Goal: Task Accomplishment & Management: Manage account settings

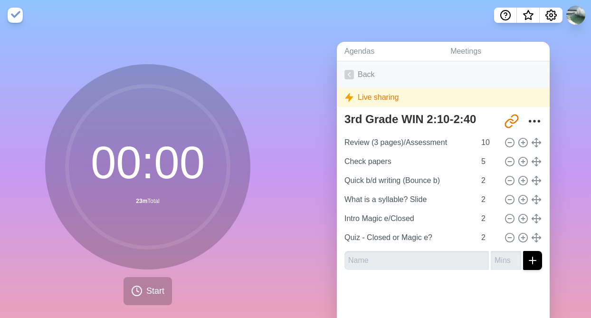
click at [349, 78] on icon at bounding box center [350, 75] width 10 height 10
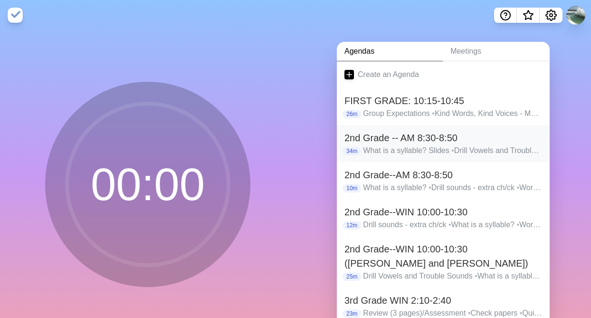
click at [356, 140] on h2 "2nd Grade -- AM 8:30-8:50" at bounding box center [444, 138] width 198 height 14
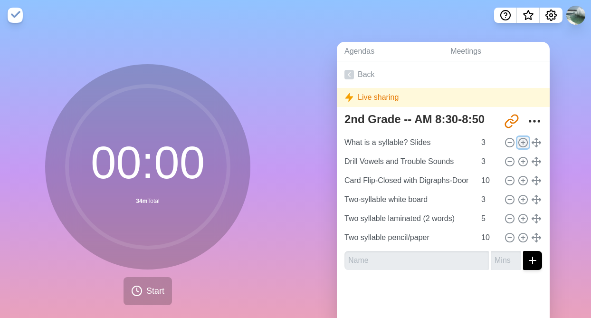
click at [520, 140] on icon at bounding box center [523, 142] width 10 height 10
type input "What is a syllable? Slides"
type input "Drill Vowels and Trouble Sounds"
type input "3"
type input "Card Flip-Closed with Digraphs-Door"
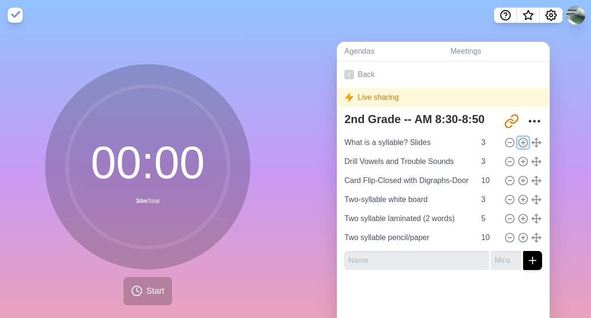
type input "10"
type input "Two-syllable white board"
type input "3"
type input "Two syllable laminated (2 words)"
type input "5"
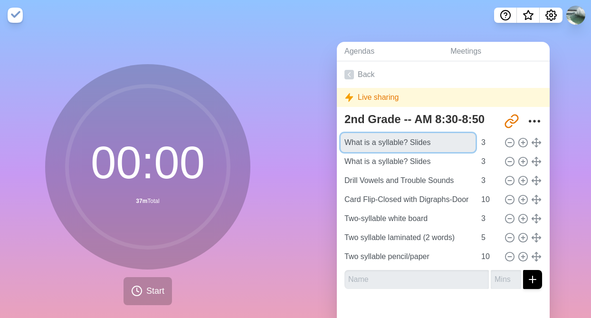
drag, startPoint x: 433, startPoint y: 142, endPoint x: 342, endPoint y: 151, distance: 91.2
click at [342, 151] on div "2nd Grade -- AM 8:30-8:50 [URL][DOMAIN_NAME] What is a syllable? Slides 3 What …" at bounding box center [443, 203] width 213 height 188
drag, startPoint x: 442, startPoint y: 141, endPoint x: 368, endPoint y: 133, distance: 74.1
click at [368, 133] on input "What is a syllable? Slides" at bounding box center [408, 142] width 135 height 19
type input "Welcome [PERSON_NAME]!"
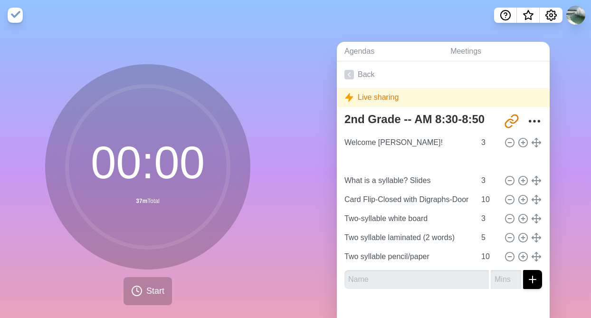
type input "Drill Vowels and Trouble Sounds"
type input "What is a syllable? Slides"
click at [523, 164] on icon at bounding box center [523, 161] width 10 height 10
type input "Drill Vowels and Trouble Sounds"
type input "What is a syllable? Slides"
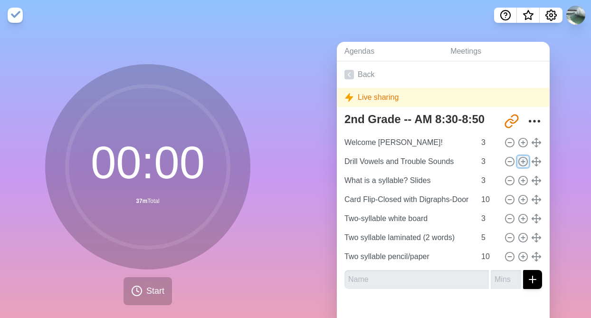
type input "3"
type input "Card Flip-Closed with Digraphs-Door"
type input "10"
type input "Two-syllable white board"
type input "3"
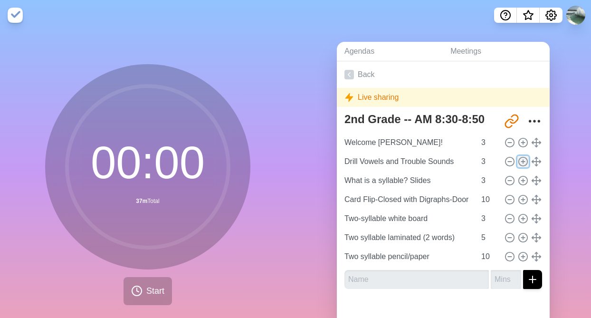
type input "Two syllable laminated (2 words)"
type input "5"
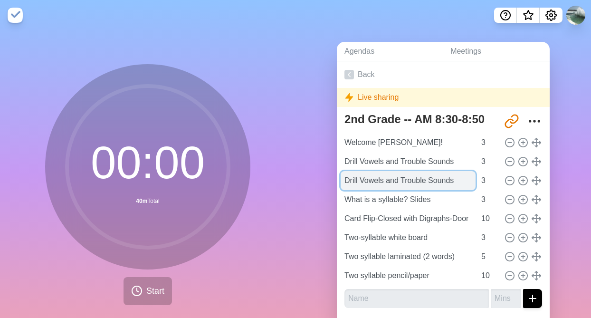
drag, startPoint x: 458, startPoint y: 183, endPoint x: 345, endPoint y: 183, distance: 113.1
click at [345, 183] on input "Drill Vowels and Trouble Sounds" at bounding box center [408, 180] width 135 height 19
type input "c"
type input "Word Chain Practice"
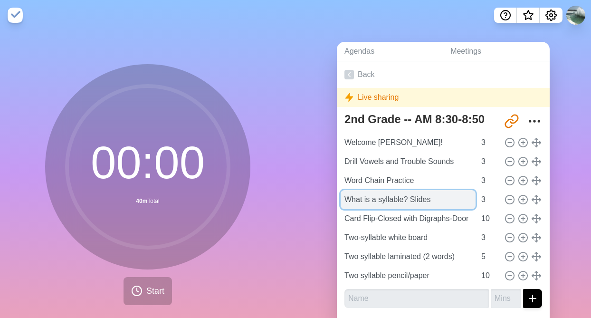
click at [440, 202] on input "What is a syllable? Slides" at bounding box center [408, 199] width 135 height 19
click at [460, 202] on input "What is a syllable? Slides" at bounding box center [408, 199] width 135 height 19
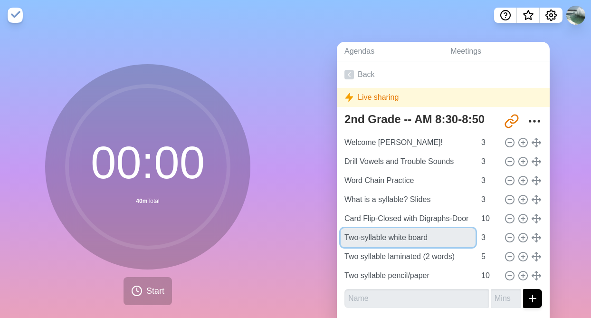
drag, startPoint x: 443, startPoint y: 239, endPoint x: 340, endPoint y: 240, distance: 103.1
click at [340, 240] on div "2nd Grade -- AM 8:30-8:50 [URL][DOMAIN_NAME] Welcome Bryce! 3 Drill Vowels and …" at bounding box center [443, 212] width 213 height 207
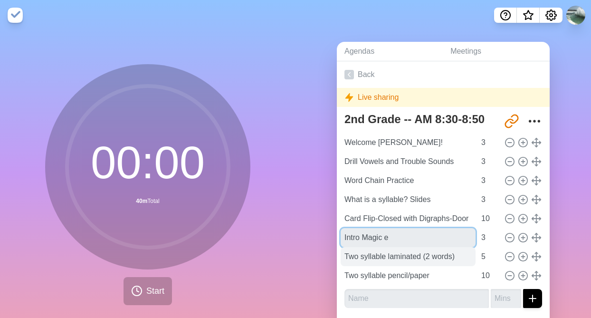
type input "Intro Magic e"
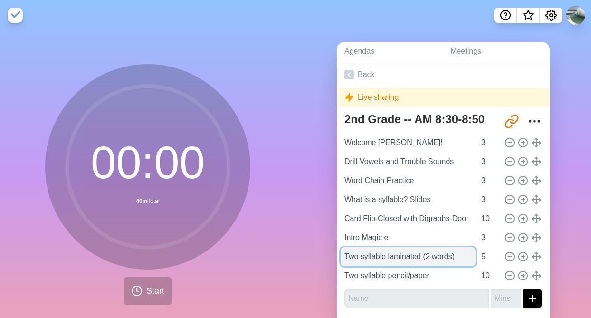
click at [463, 256] on input "Two syllable laminated (2 words)" at bounding box center [408, 256] width 135 height 19
drag, startPoint x: 463, startPoint y: 256, endPoint x: 340, endPoint y: 253, distance: 123.1
click at [340, 253] on div "2nd Grade -- AM 8:30-8:50 [URL][DOMAIN_NAME] Welcome Bryce! 3 Drill Vowels and …" at bounding box center [443, 212] width 213 height 207
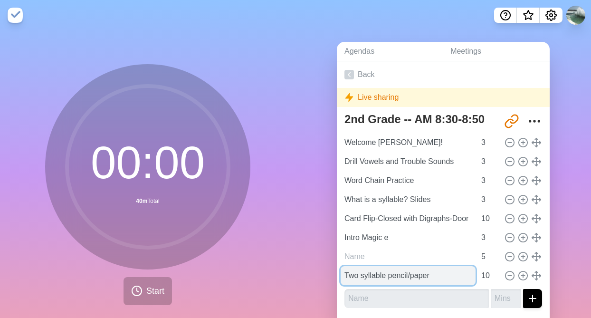
type input "Two syllable laminated (2 words)"
drag, startPoint x: 438, startPoint y: 273, endPoint x: 333, endPoint y: 275, distance: 105.5
click at [333, 275] on div "Agendas Meetings Back Live sharing 2nd Grade -- AM 8:30-8:50 [URL][DOMAIN_NAME]…" at bounding box center [444, 188] width 296 height 316
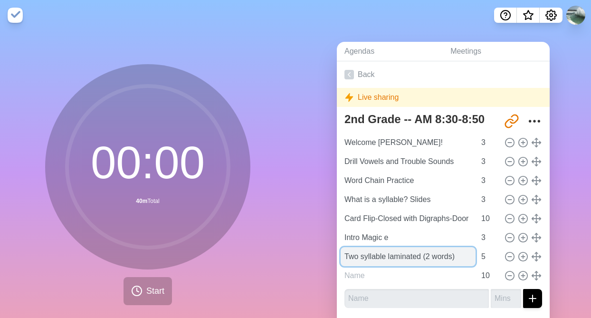
type input "Two syllable pencil/paper"
click at [441, 255] on input "Two syllable laminated (2 words)" at bounding box center [408, 256] width 135 height 19
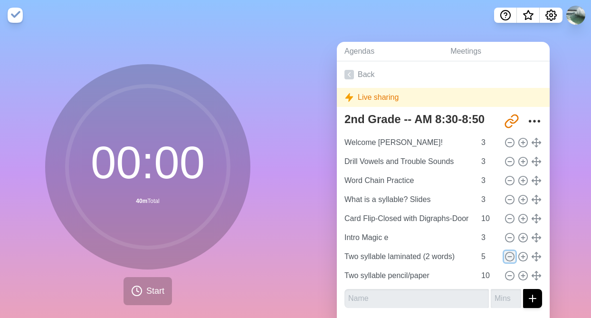
click at [510, 255] on icon at bounding box center [510, 256] width 10 height 10
type input "Two syllable pencil/paper"
type input "10"
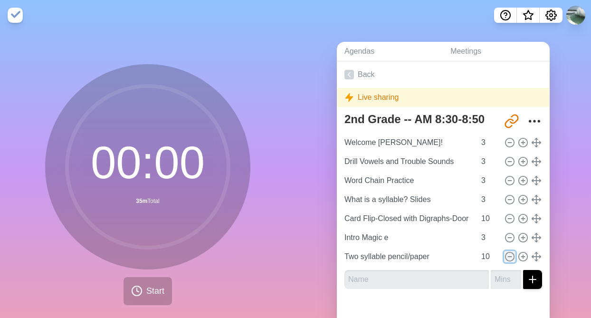
click at [510, 255] on icon at bounding box center [510, 256] width 10 height 10
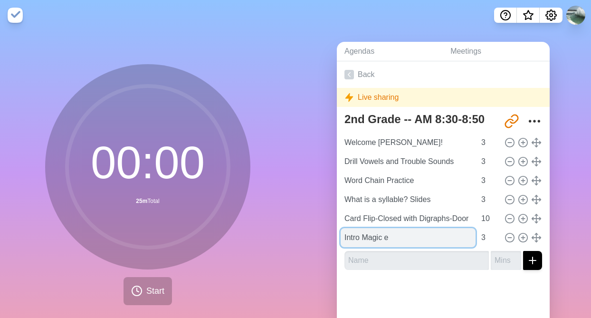
click at [407, 240] on input "Intro Magic e" at bounding box center [408, 237] width 135 height 19
drag, startPoint x: 409, startPoint y: 239, endPoint x: 342, endPoint y: 236, distance: 67.6
click at [342, 236] on input "Intro Magic e" at bounding box center [408, 237] width 135 height 19
type input "\"
type input "Intro Magic e, do a sort"
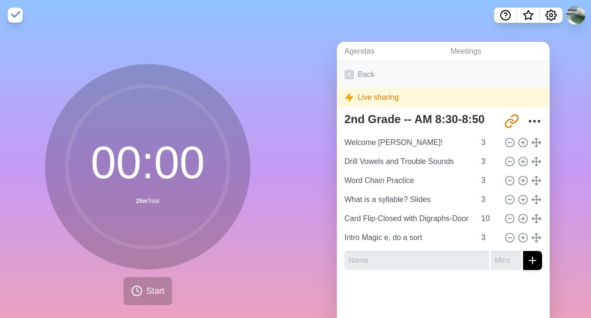
click at [349, 75] on icon at bounding box center [350, 75] width 10 height 10
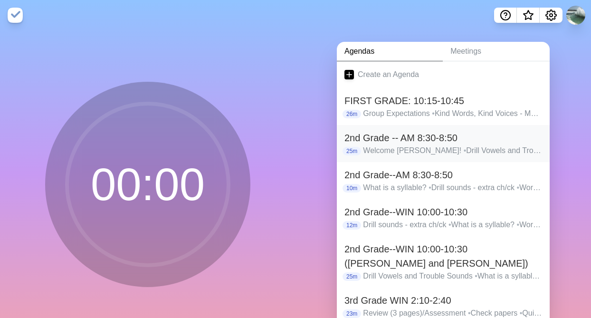
click at [378, 135] on h2 "2nd Grade -- AM 8:30-8:50" at bounding box center [444, 138] width 198 height 14
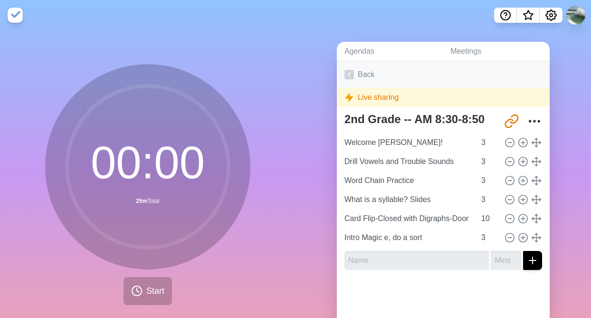
click at [350, 72] on icon at bounding box center [350, 75] width 10 height 10
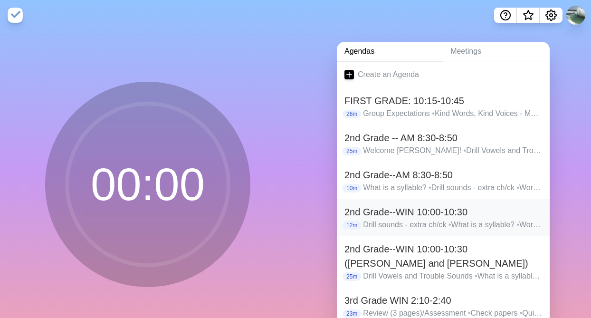
click at [353, 210] on h2 "2nd Grade--WIN 10:00-10:30" at bounding box center [444, 212] width 198 height 14
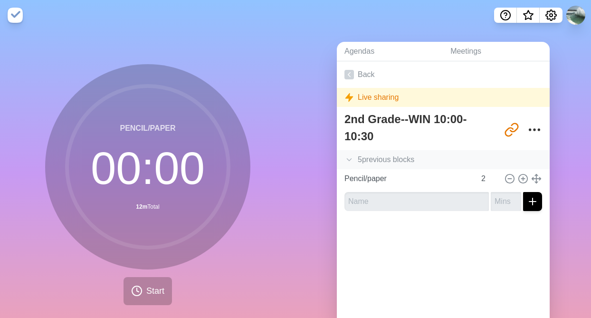
click at [351, 158] on icon at bounding box center [350, 160] width 10 height 10
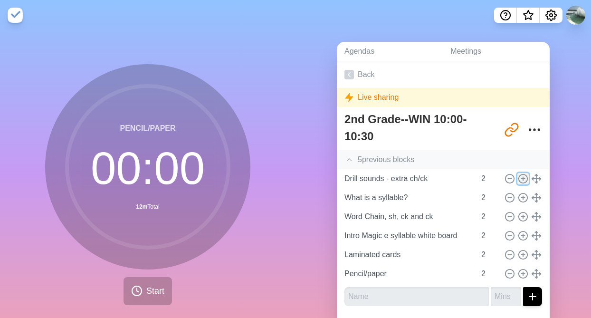
click at [523, 177] on line at bounding box center [523, 178] width 0 height 3
type input "Drill sounds - extra ch/ck"
type input "What is a syllable?"
type input "Word Chain, sh, ck and ck"
type input "Intro Magic e syllable white board"
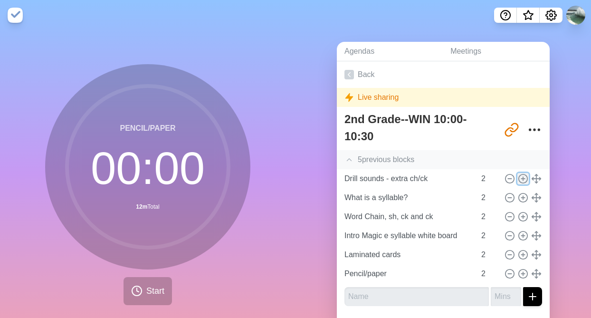
type input "Laminated cards"
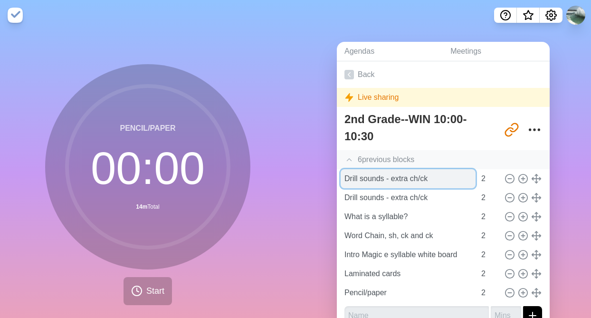
drag, startPoint x: 437, startPoint y: 175, endPoint x: 343, endPoint y: 180, distance: 94.2
click at [343, 180] on input "Drill sounds - extra ch/ck" at bounding box center [408, 178] width 135 height 19
type input "Welcome [PERSON_NAME]!"
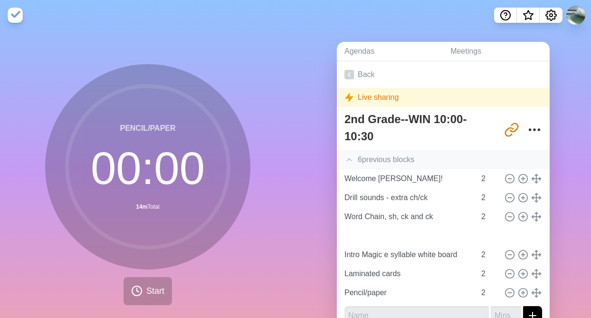
type input "What is a syllable?"
type input "Word Chain, sh, ck and ck"
drag, startPoint x: 537, startPoint y: 218, endPoint x: 537, endPoint y: 233, distance: 15.2
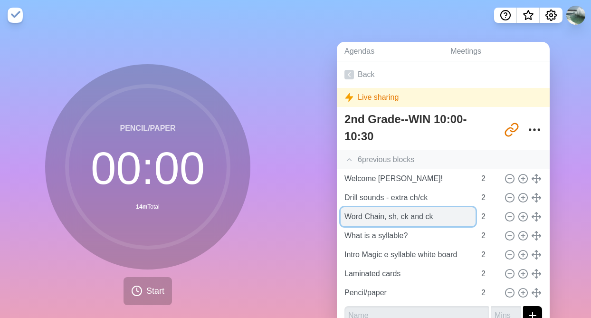
drag, startPoint x: 443, startPoint y: 218, endPoint x: 343, endPoint y: 218, distance: 100.3
click at [343, 218] on input "Word Chain, sh, ck and ck" at bounding box center [408, 216] width 135 height 19
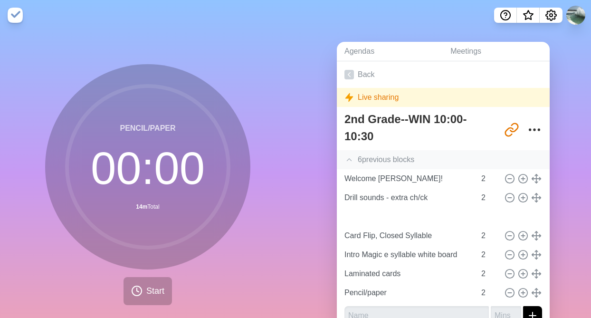
type input "What is a syllable?"
type input "Card Flip, Closed Syllable"
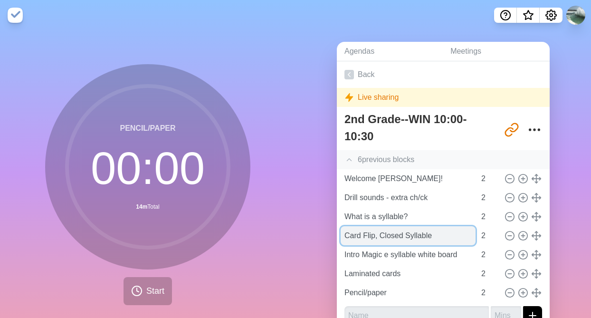
click at [442, 235] on input "Card Flip, Closed Syllable" at bounding box center [408, 235] width 135 height 19
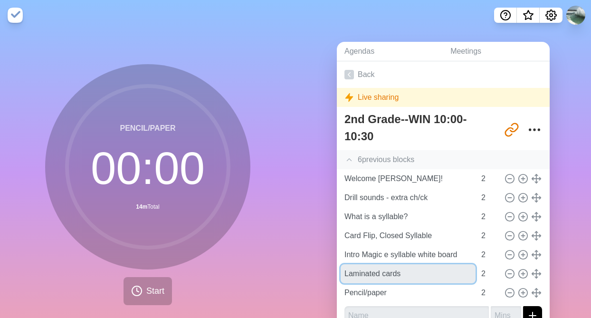
drag, startPoint x: 410, startPoint y: 274, endPoint x: 340, endPoint y: 274, distance: 70.3
click at [340, 274] on div "2nd Grade--WIN 10:00-10:30 [URL][DOMAIN_NAME] 6 previous block s Welcome [PERSO…" at bounding box center [443, 221] width 213 height 224
type input "S"
type input "Word Sort, closed/magic e"
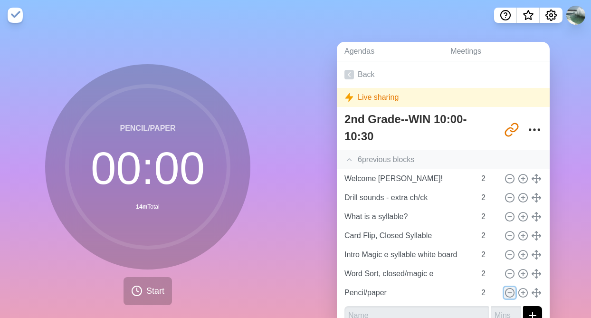
click at [511, 294] on icon at bounding box center [510, 293] width 10 height 10
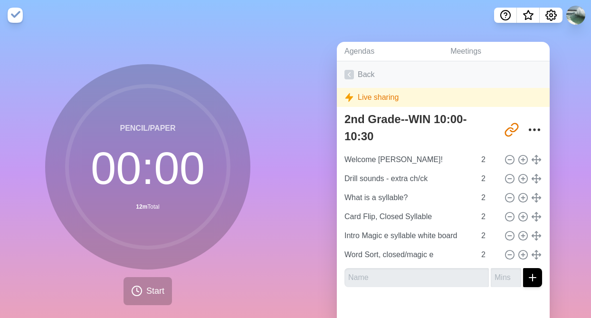
click at [352, 72] on icon at bounding box center [350, 75] width 10 height 10
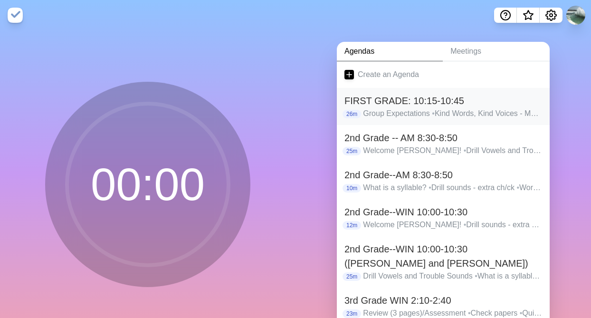
click at [394, 101] on h2 "FIRST GRADE: 10:15-10:45" at bounding box center [444, 101] width 198 height 14
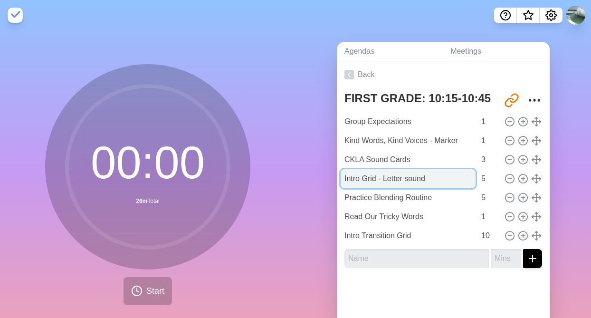
click at [362, 177] on input "Intro Grid - Letter sound" at bounding box center [408, 178] width 135 height 19
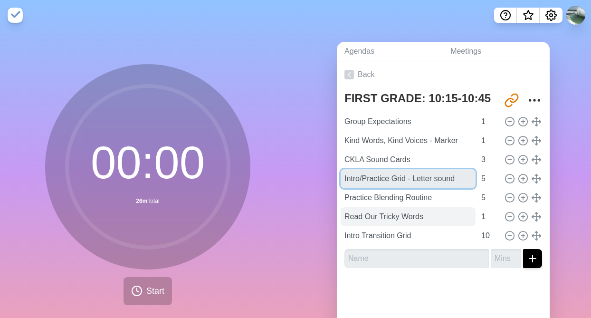
type input "Intro/Practice Grid - Letter sound"
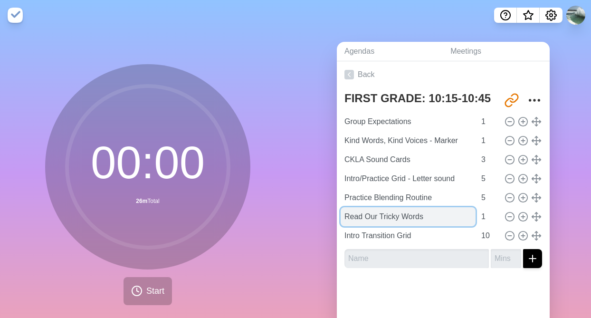
click at [438, 216] on input "Read Our Tricky Words" at bounding box center [408, 216] width 135 height 19
drag, startPoint x: 461, startPoint y: 215, endPoint x: 340, endPoint y: 223, distance: 121.0
click at [340, 223] on div "FIRST GRADE: 10:15-10:45 [URL][DOMAIN_NAME] Group Expectations 1 Kind Words, Ki…" at bounding box center [443, 182] width 213 height 188
type input "R"
type input "Show our Tricky Word Routine"
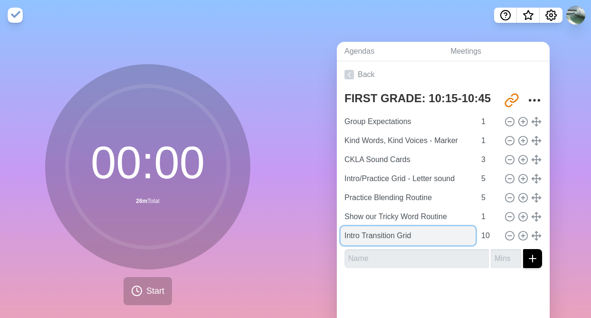
drag, startPoint x: 422, startPoint y: 236, endPoint x: 344, endPoint y: 235, distance: 78.0
click at [344, 235] on input "Intro Transition Grid" at bounding box center [408, 235] width 135 height 19
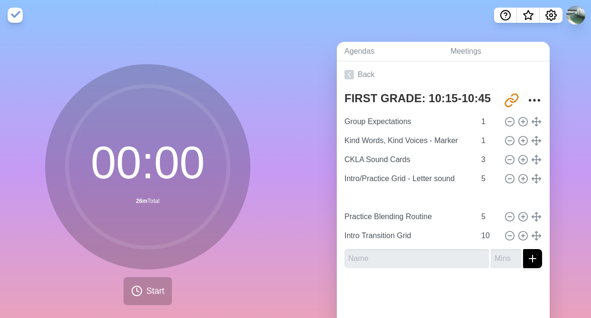
type input "Show our Tricky Word Routine"
type input "1"
type input "Practice Blending Routine"
type input "5"
drag, startPoint x: 537, startPoint y: 218, endPoint x: 534, endPoint y: 202, distance: 15.9
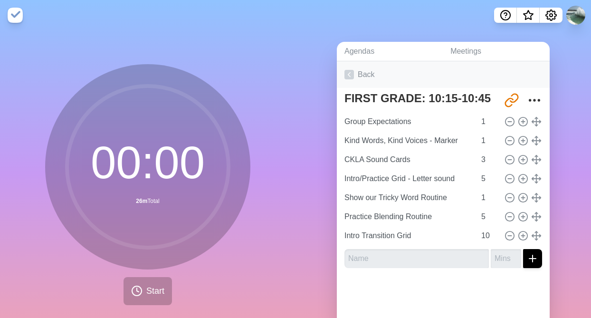
click at [349, 74] on icon at bounding box center [350, 75] width 10 height 10
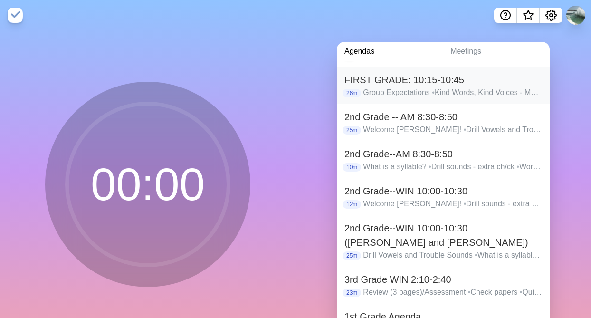
scroll to position [35, 0]
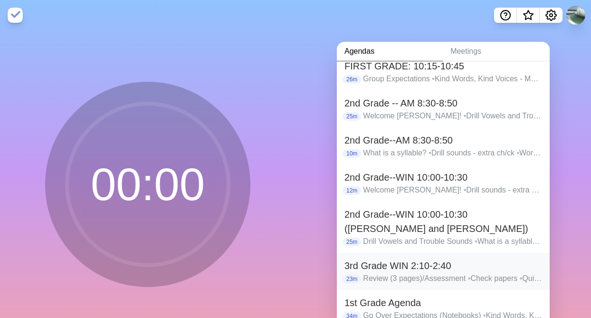
click at [387, 266] on h2 "3rd Grade WIN 2:10-2:40" at bounding box center [444, 266] width 198 height 14
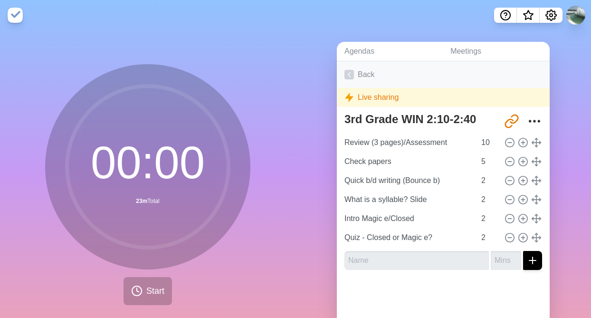
click at [352, 74] on icon at bounding box center [350, 75] width 10 height 10
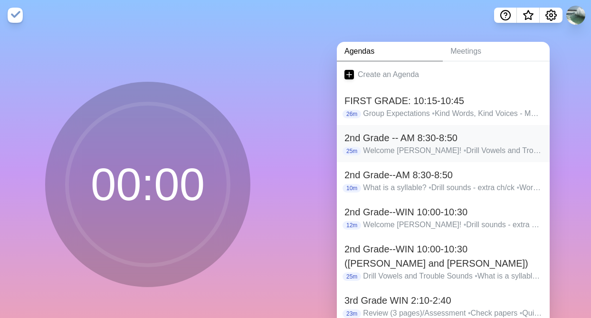
click at [355, 139] on h2 "2nd Grade -- AM 8:30-8:50" at bounding box center [444, 138] width 198 height 14
